Goal: Information Seeking & Learning: Learn about a topic

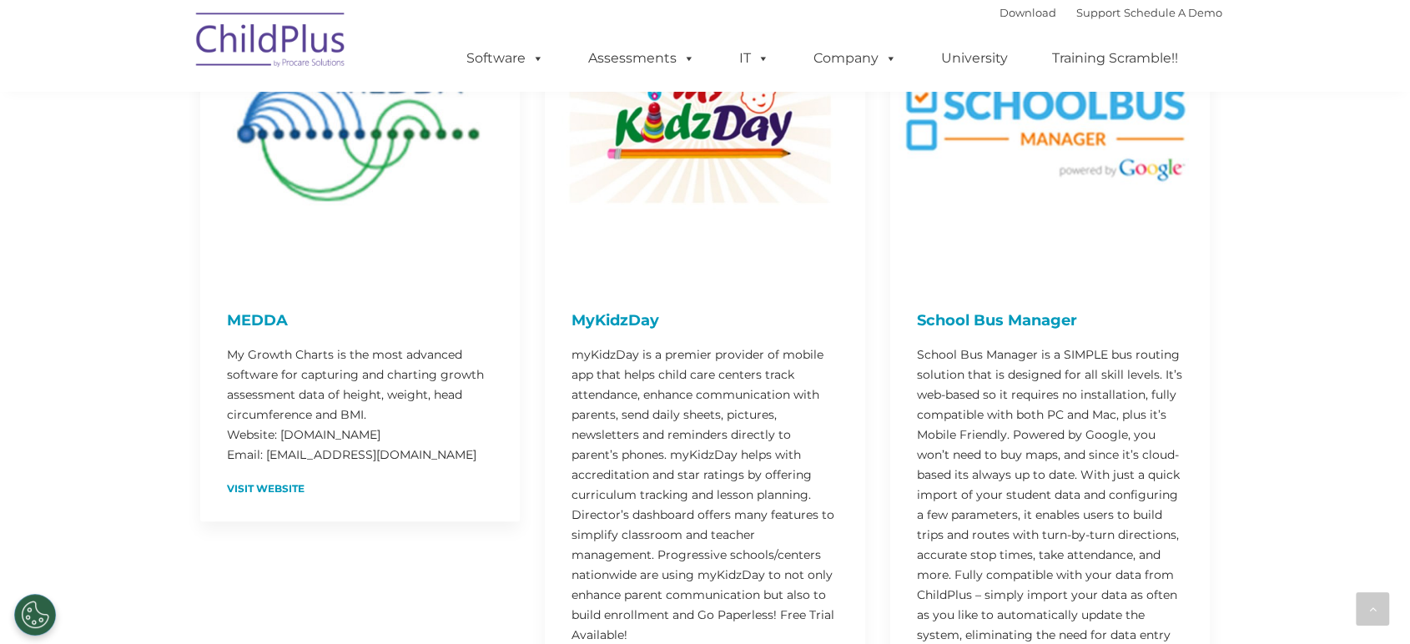
scroll to position [6760, 0]
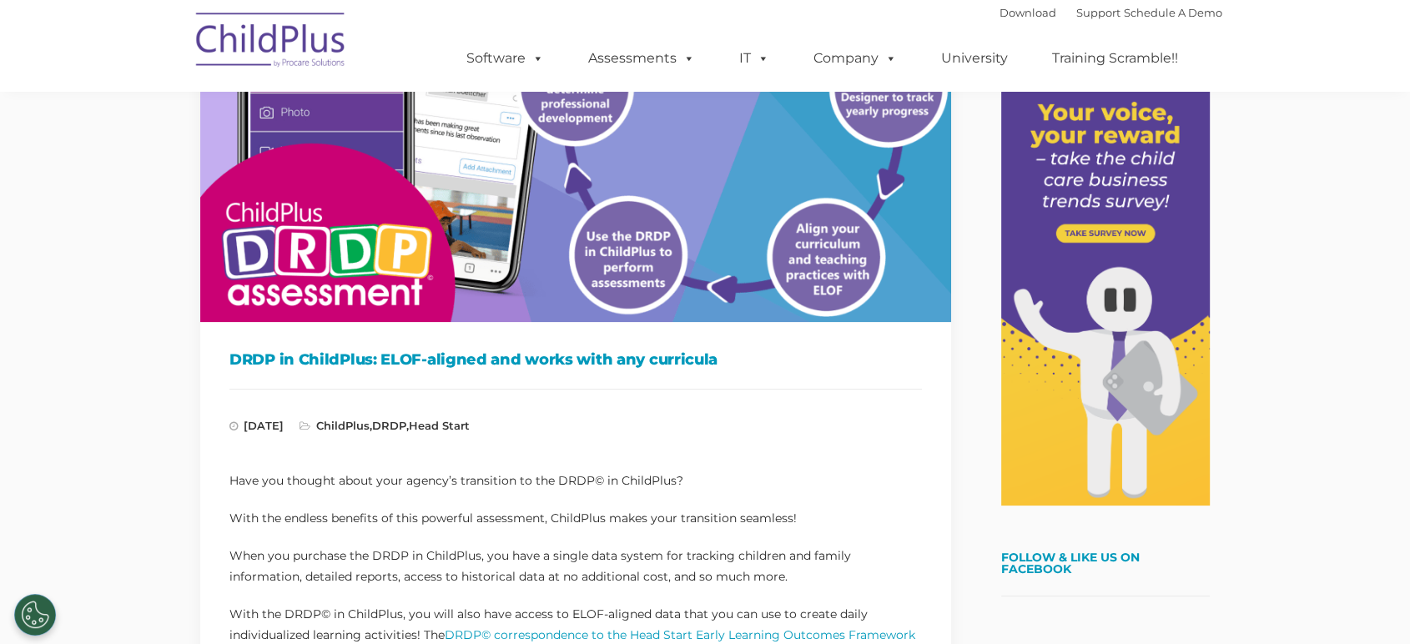
scroll to position [82, 0]
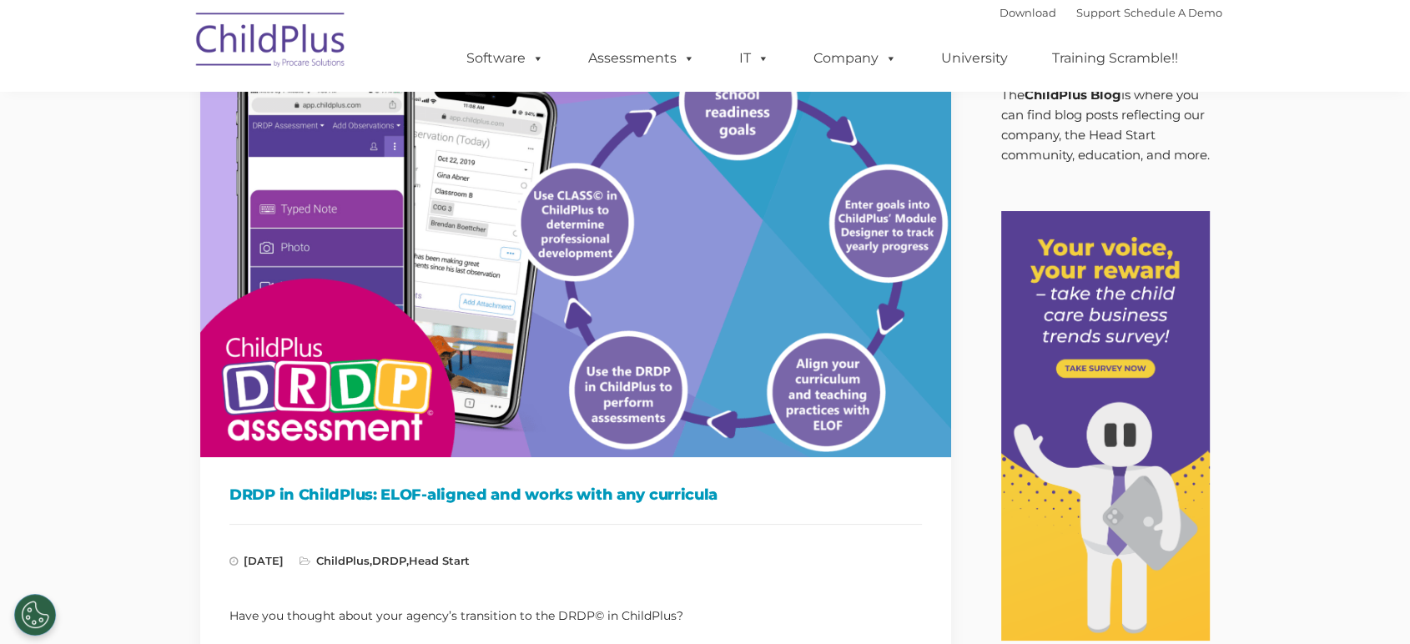
click at [224, 13] on img at bounding box center [271, 42] width 167 height 83
